Goal: Task Accomplishment & Management: Use online tool/utility

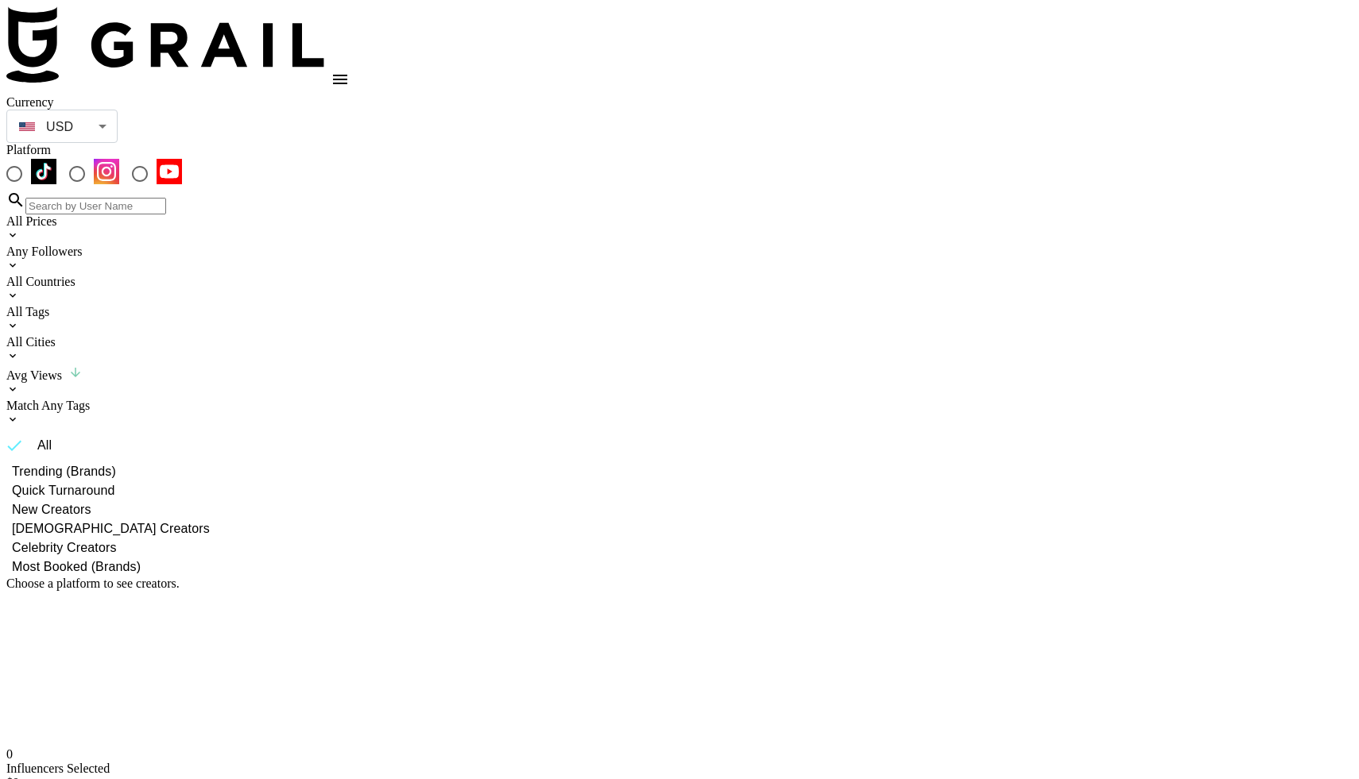
click at [94, 157] on input "radio" at bounding box center [76, 173] width 33 height 33
radio input "true"
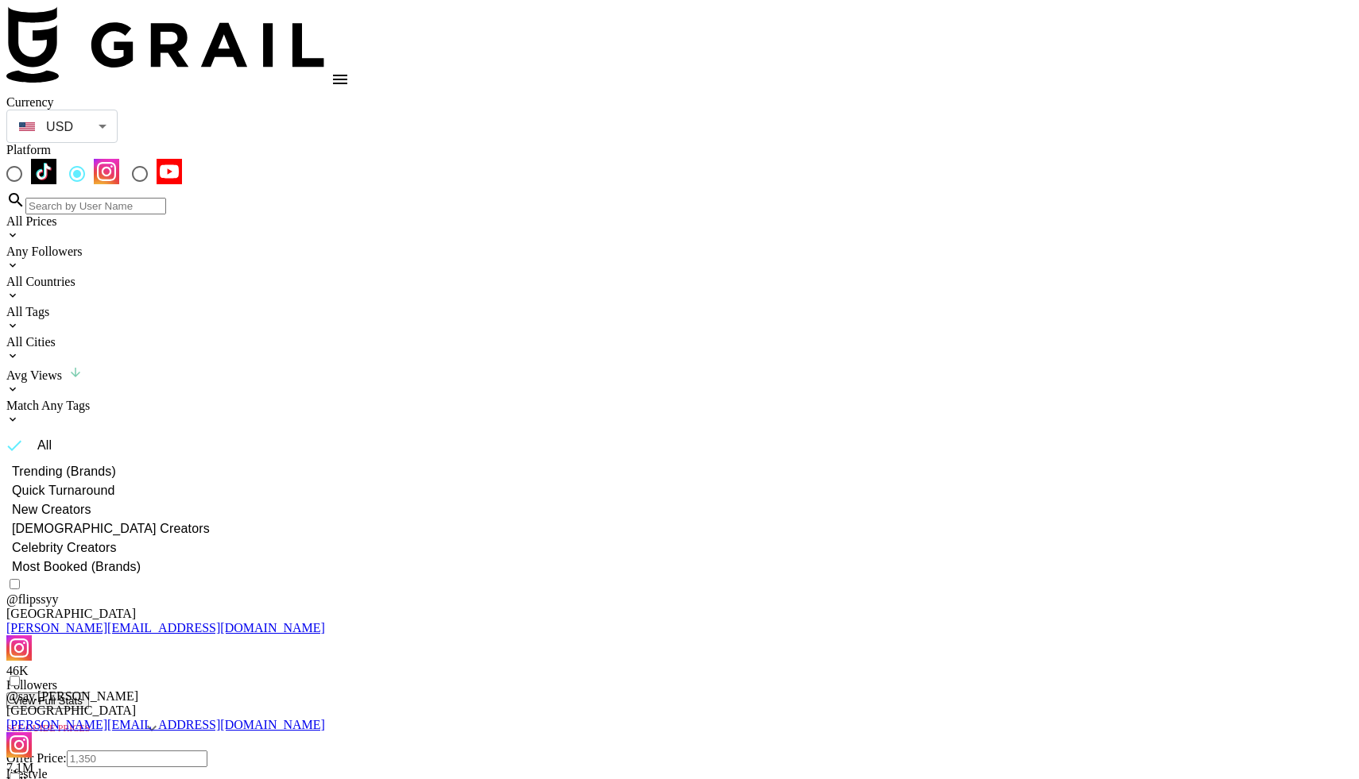
click at [385, 275] on div "All Countries" at bounding box center [679, 282] width 1346 height 14
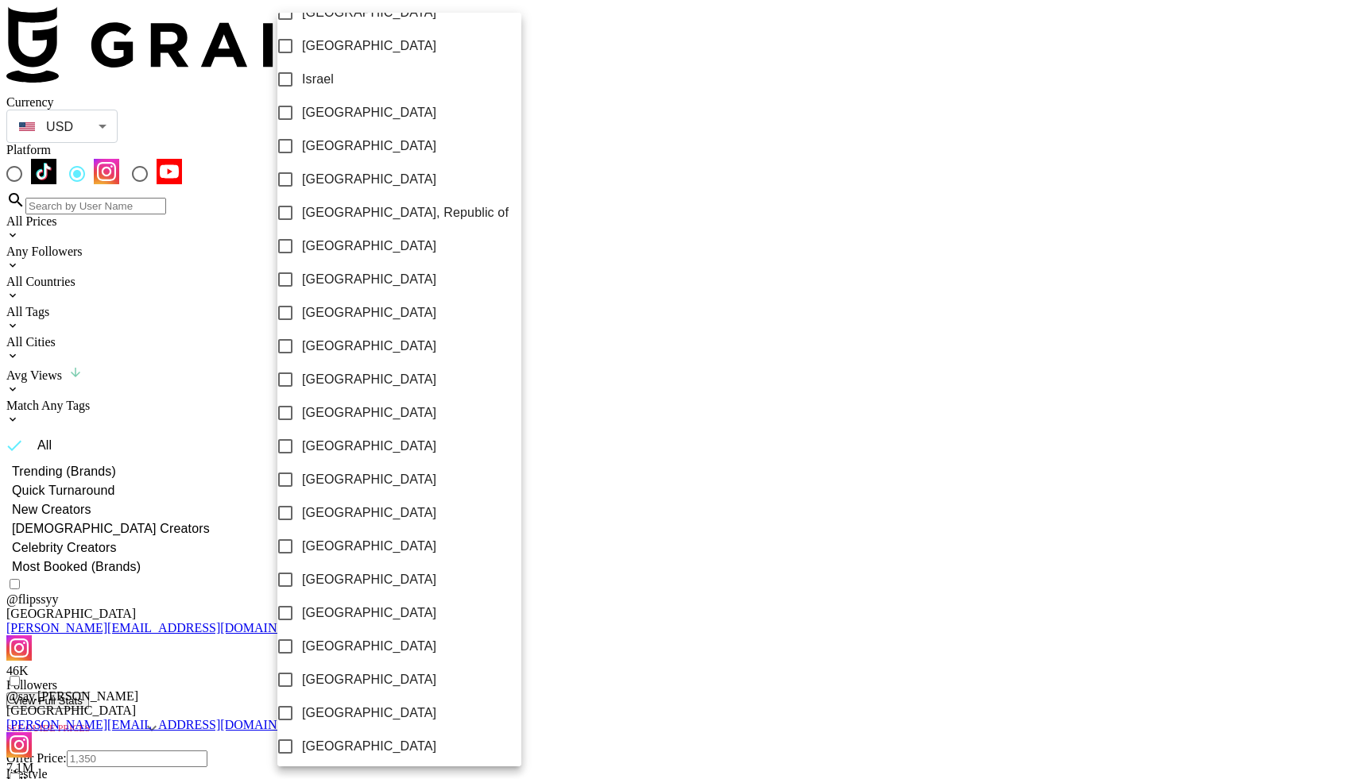
scroll to position [1073, 0]
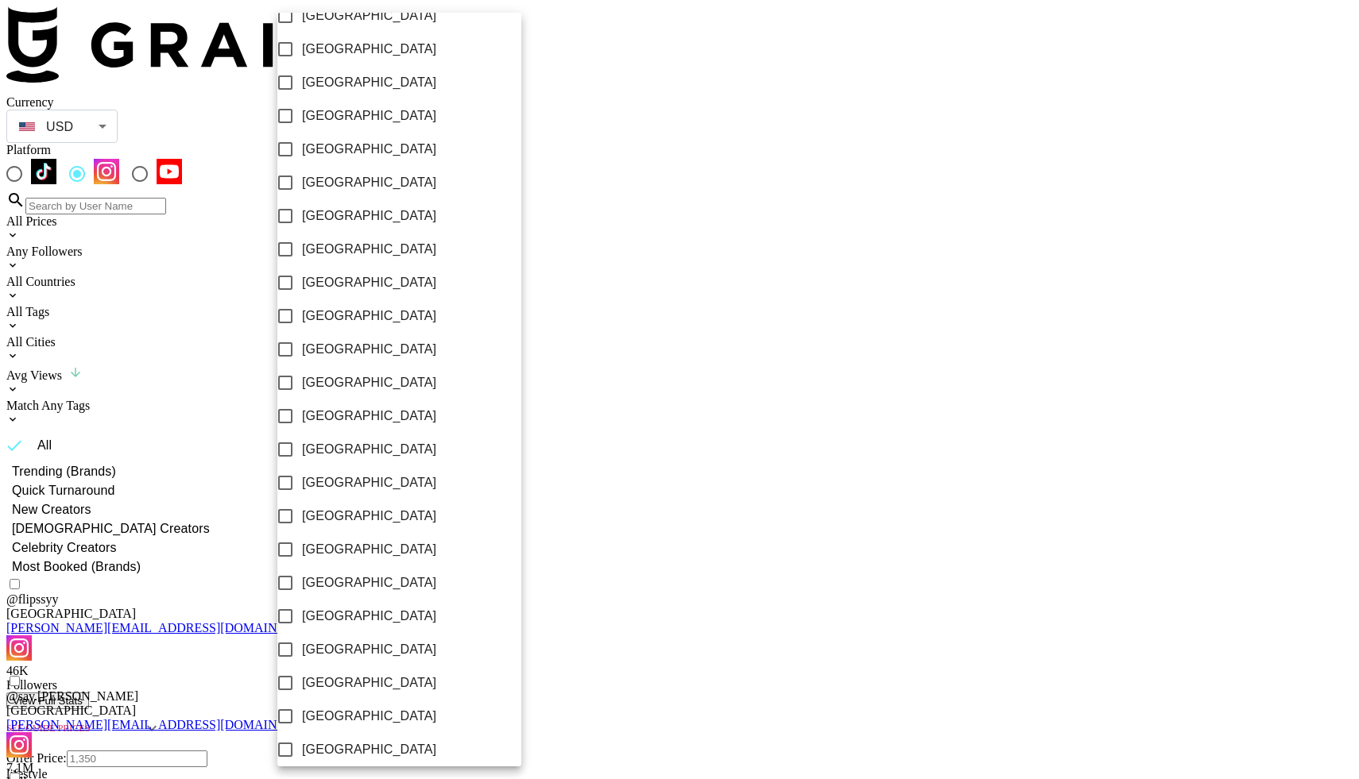
click at [592, 93] on div at bounding box center [679, 389] width 1359 height 779
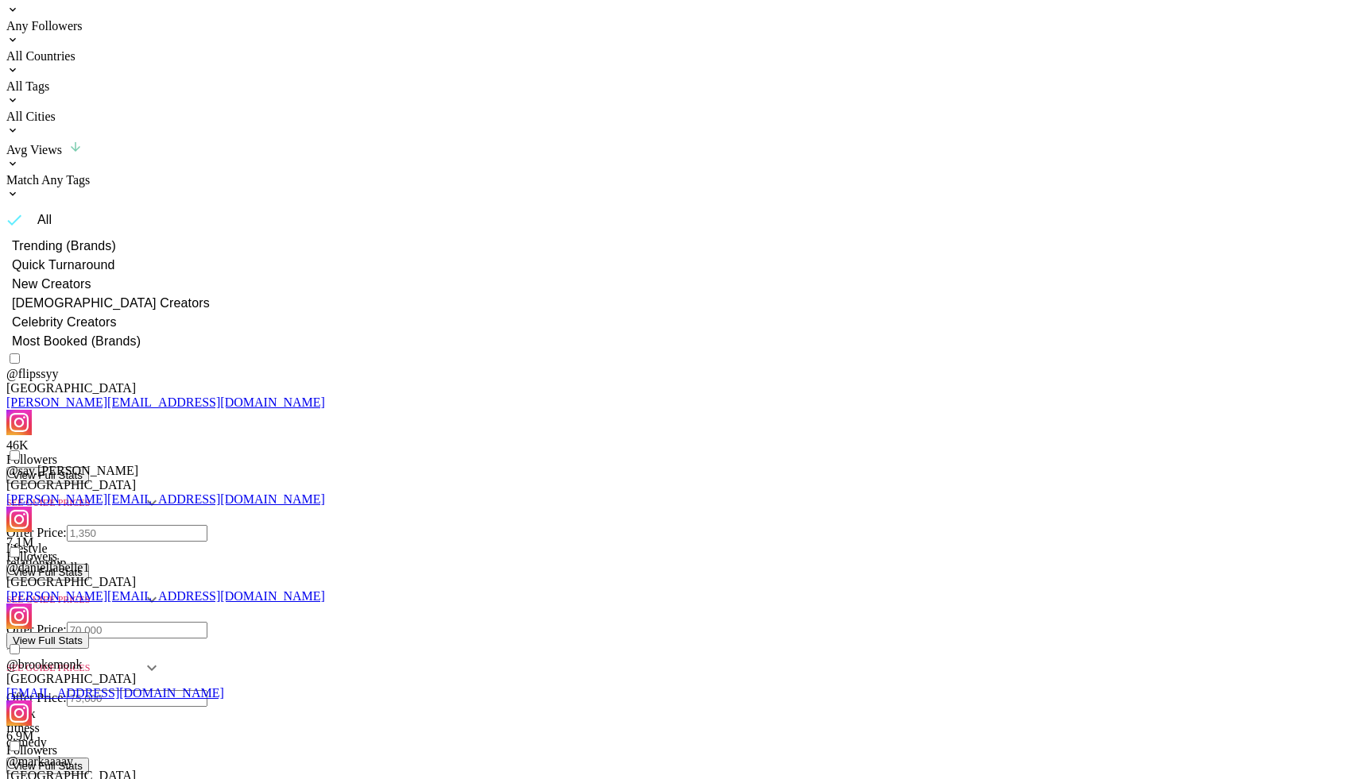
scroll to position [0, 0]
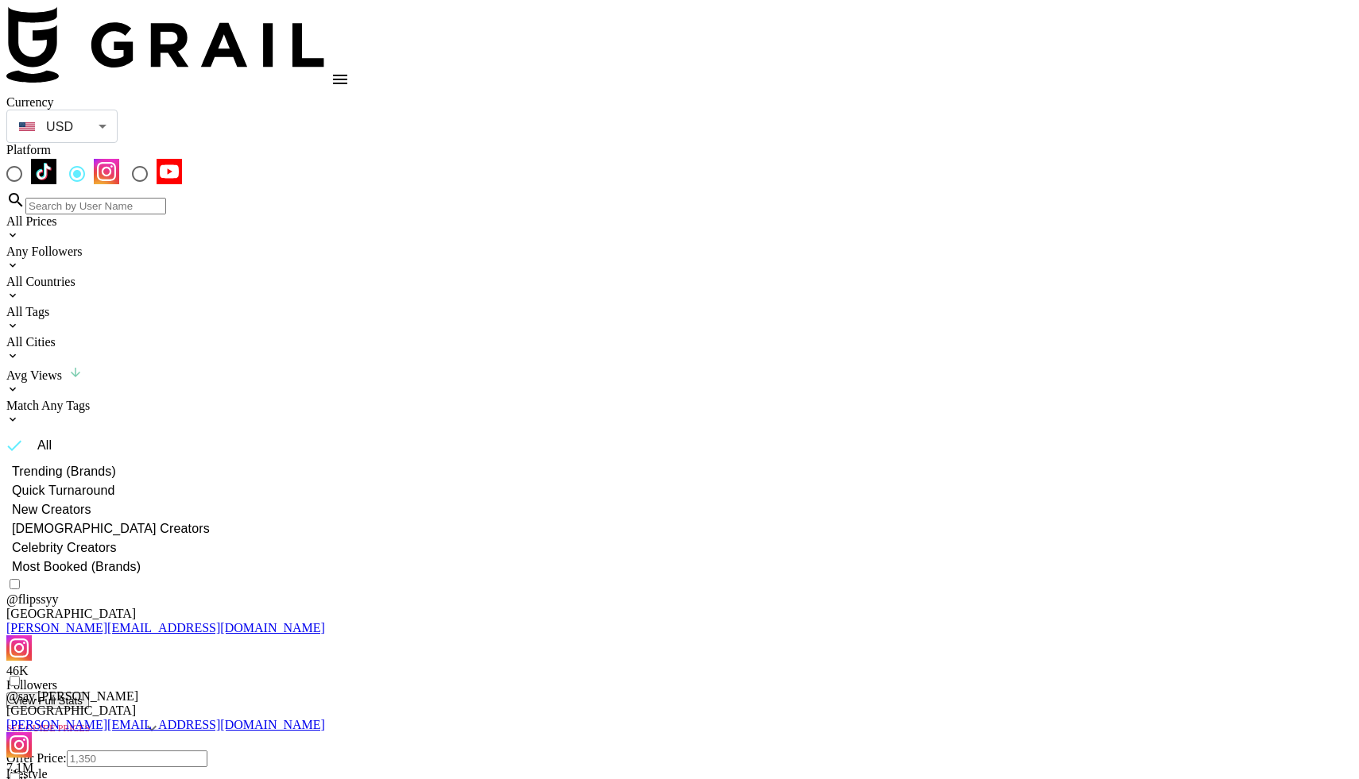
click at [357, 275] on div "All Countries" at bounding box center [679, 282] width 1346 height 14
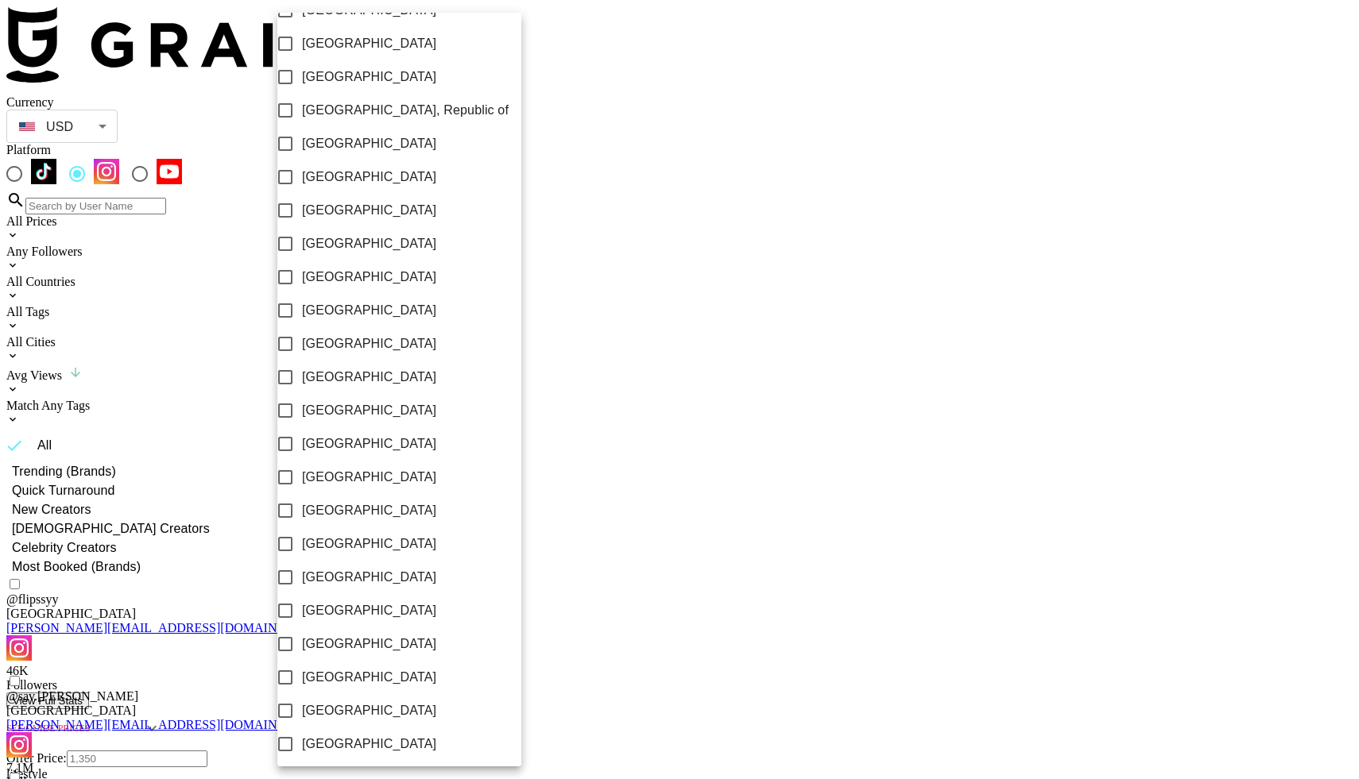
scroll to position [1073, 0]
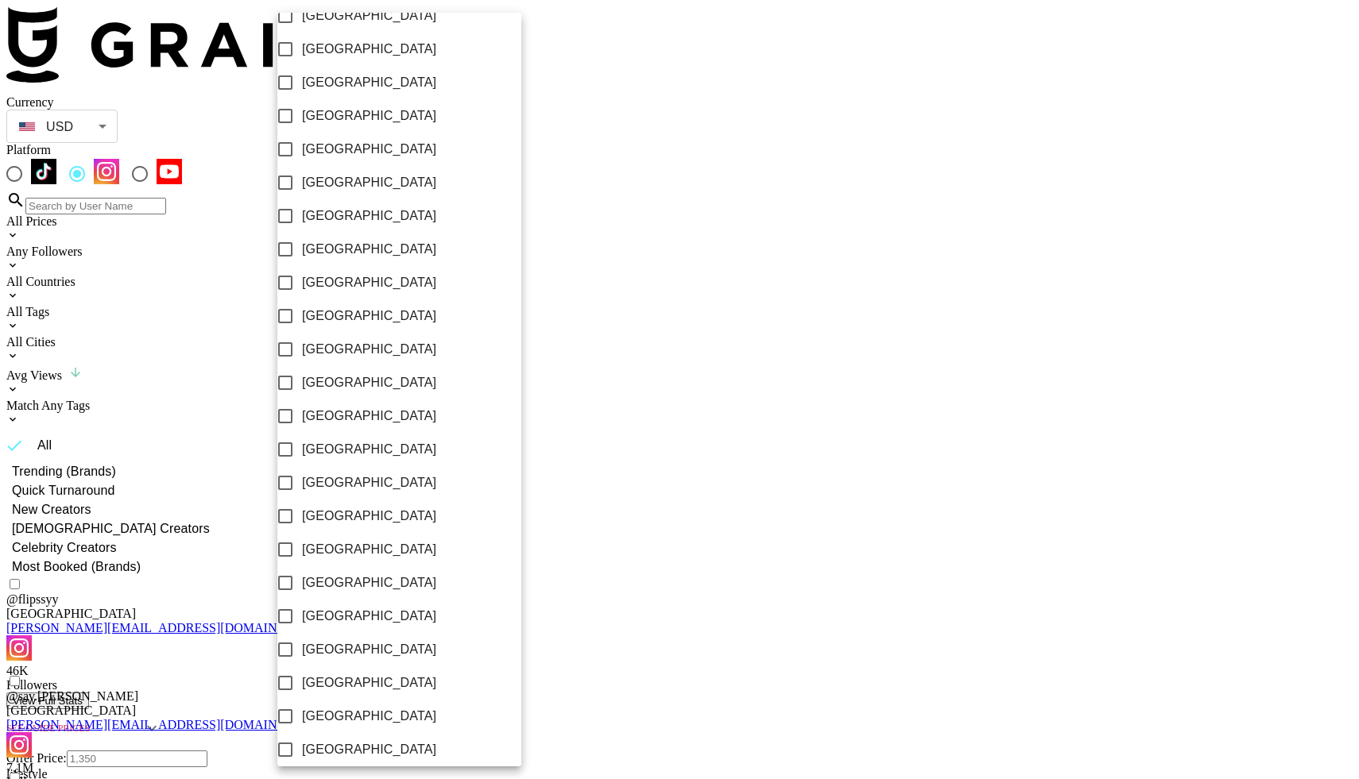
click at [597, 145] on div at bounding box center [679, 389] width 1359 height 779
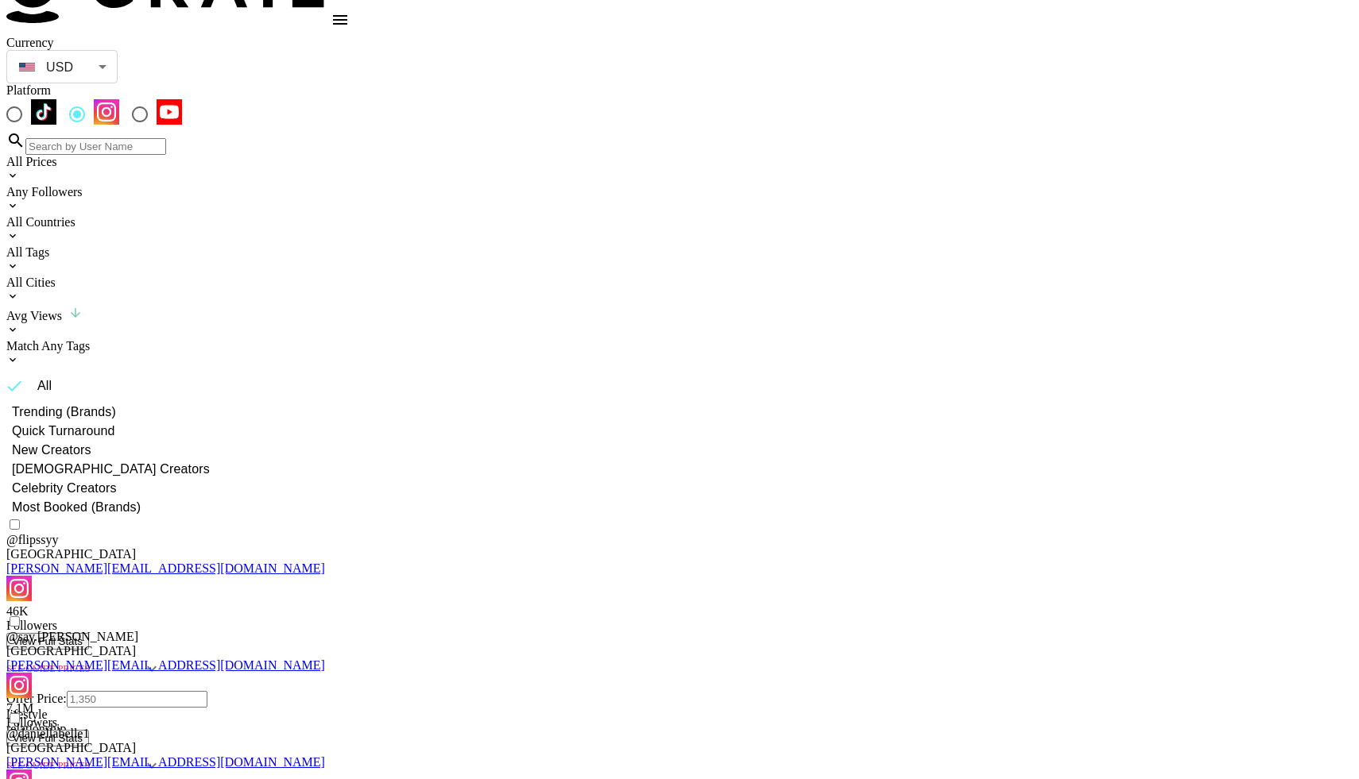
scroll to position [63, 0]
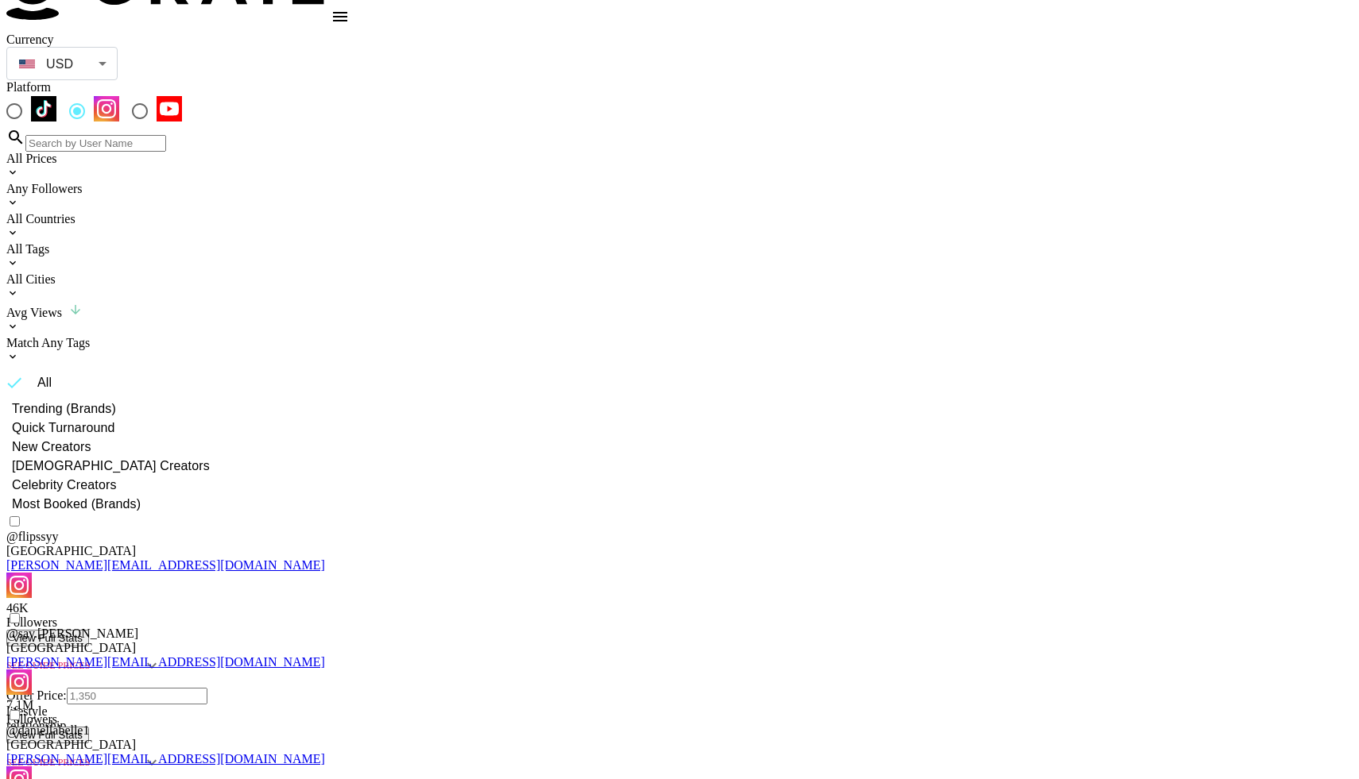
click at [19, 226] on icon at bounding box center [12, 232] width 13 height 13
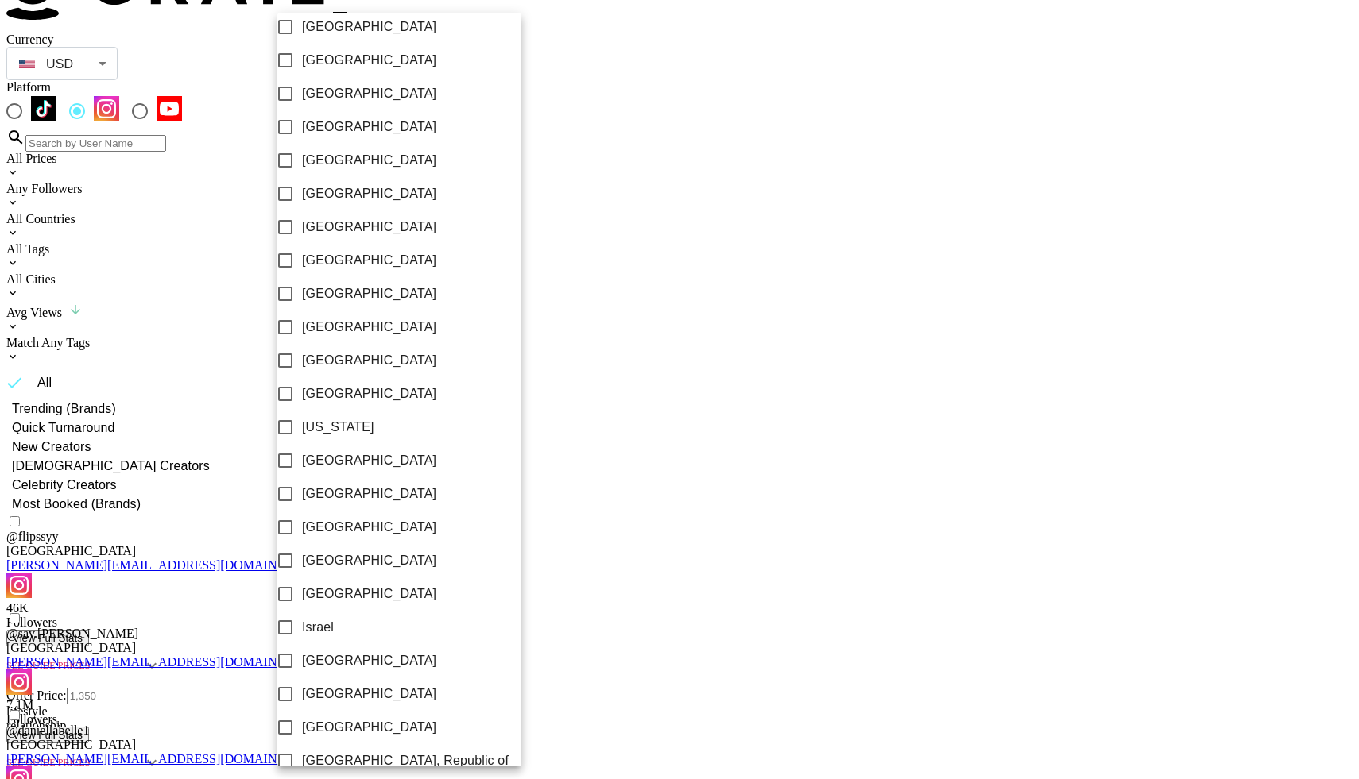
scroll to position [0, 0]
click at [911, 364] on div at bounding box center [679, 389] width 1359 height 779
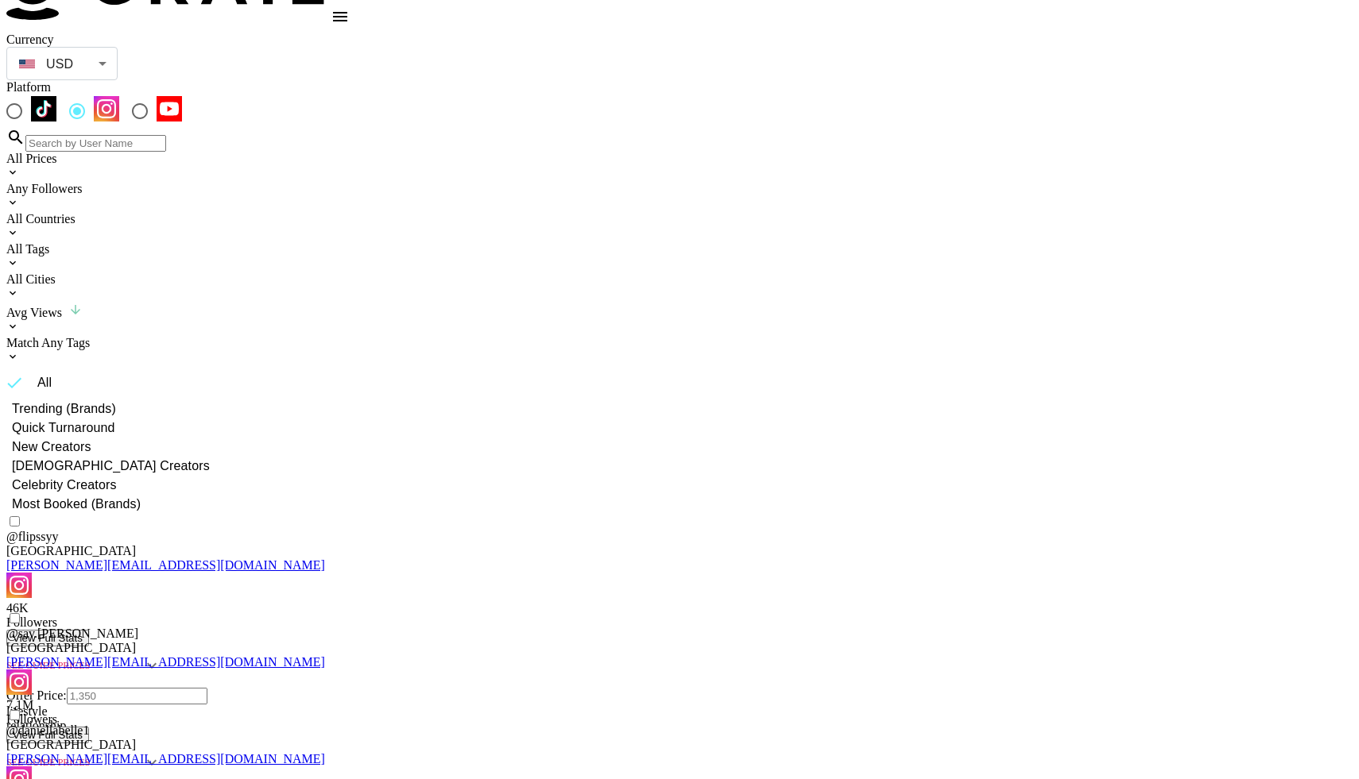
click at [352, 212] on div "All Countries" at bounding box center [679, 219] width 1346 height 14
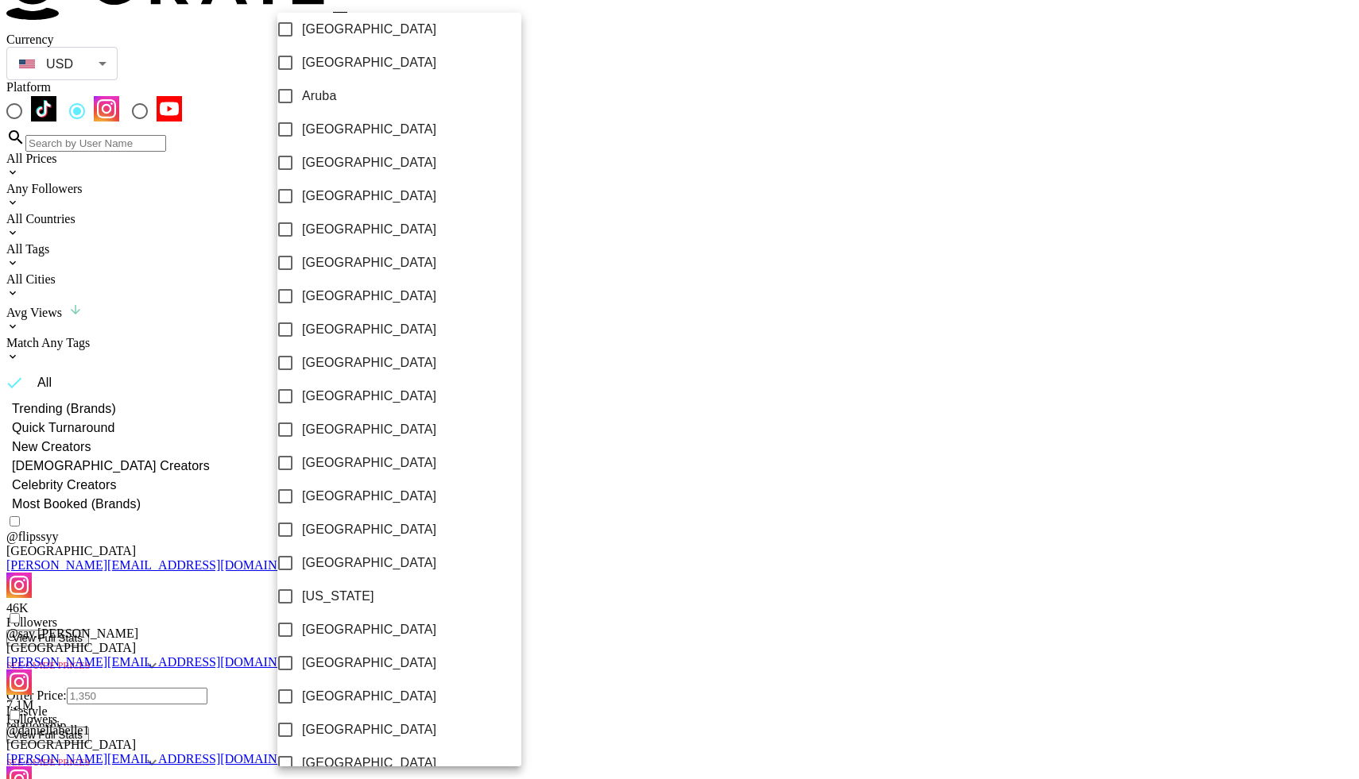
click at [880, 422] on div at bounding box center [679, 389] width 1359 height 779
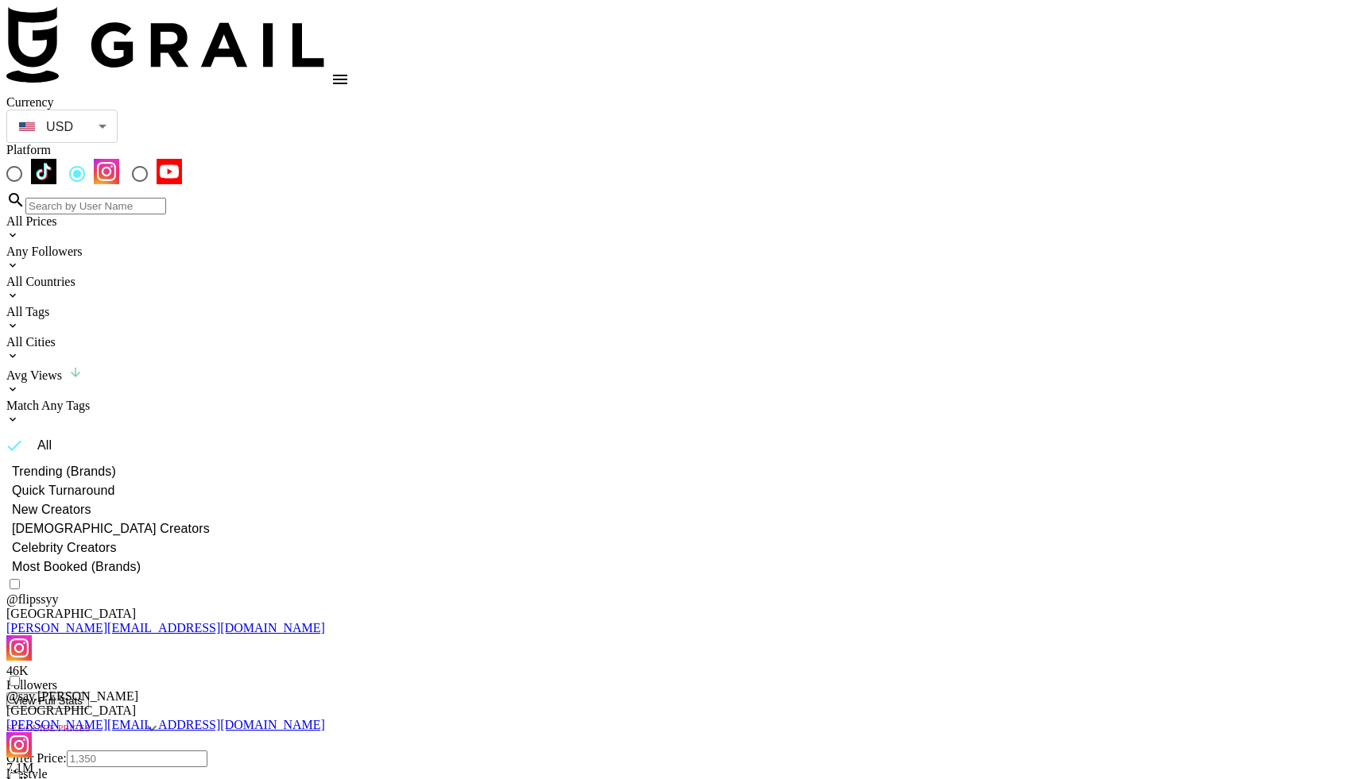
scroll to position [68, 0]
